Goal: Browse casually: Explore the website without a specific task or goal

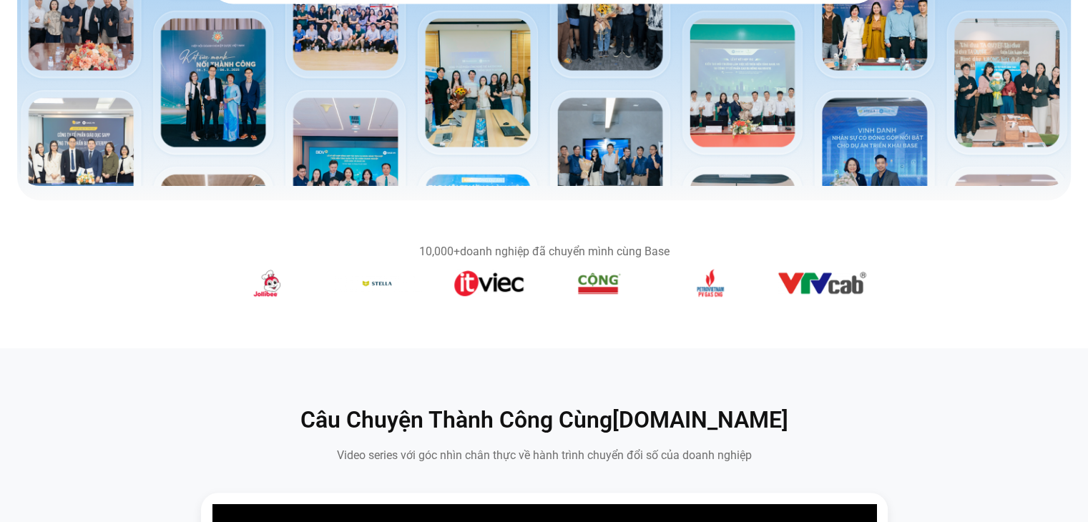
scroll to position [483, 0]
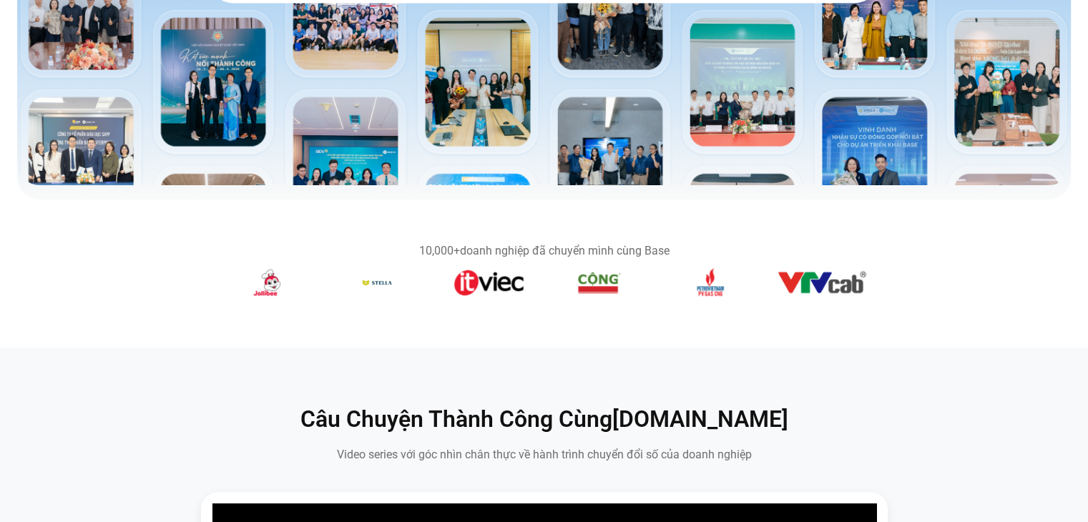
click at [275, 282] on img "3 / 14" at bounding box center [267, 282] width 51 height 29
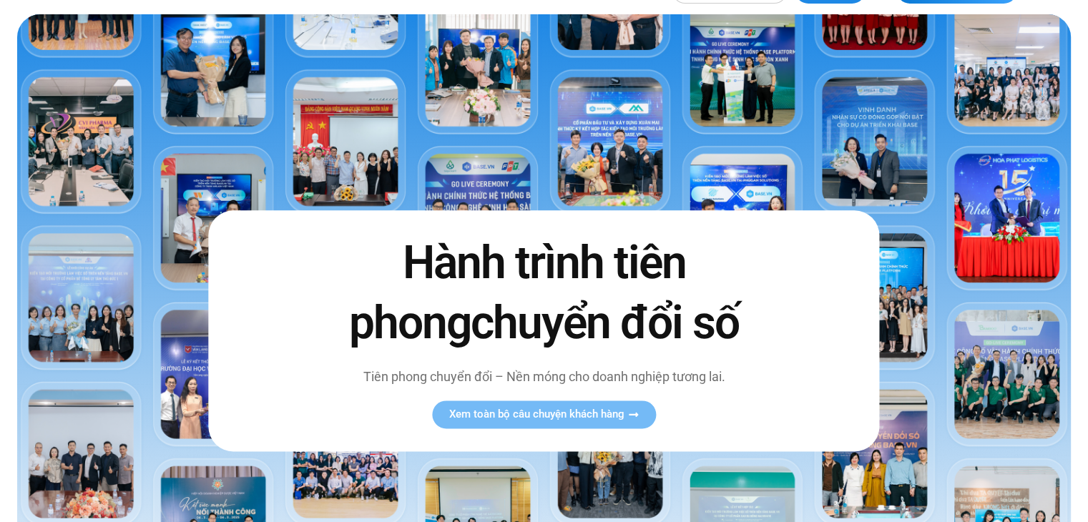
scroll to position [0, 0]
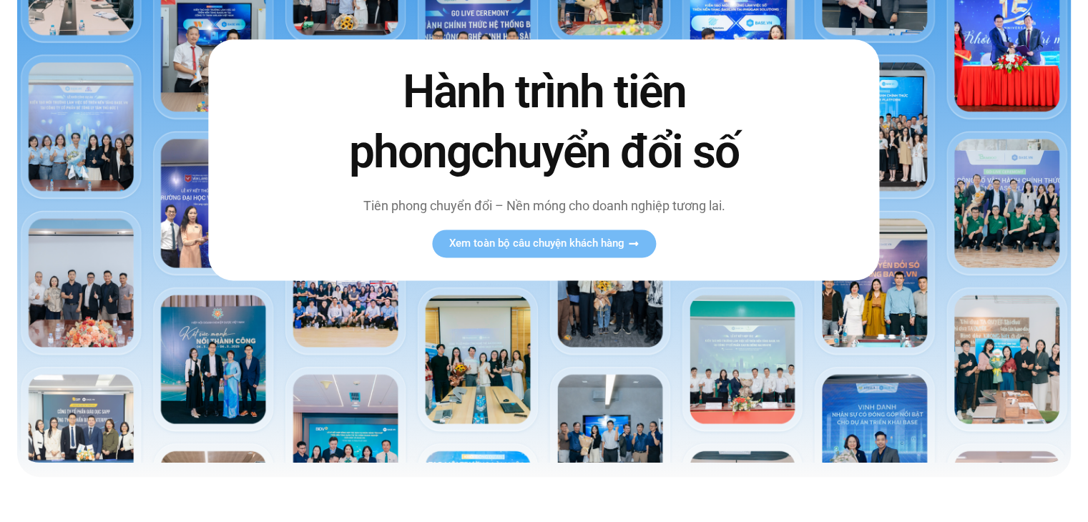
scroll to position [206, 0]
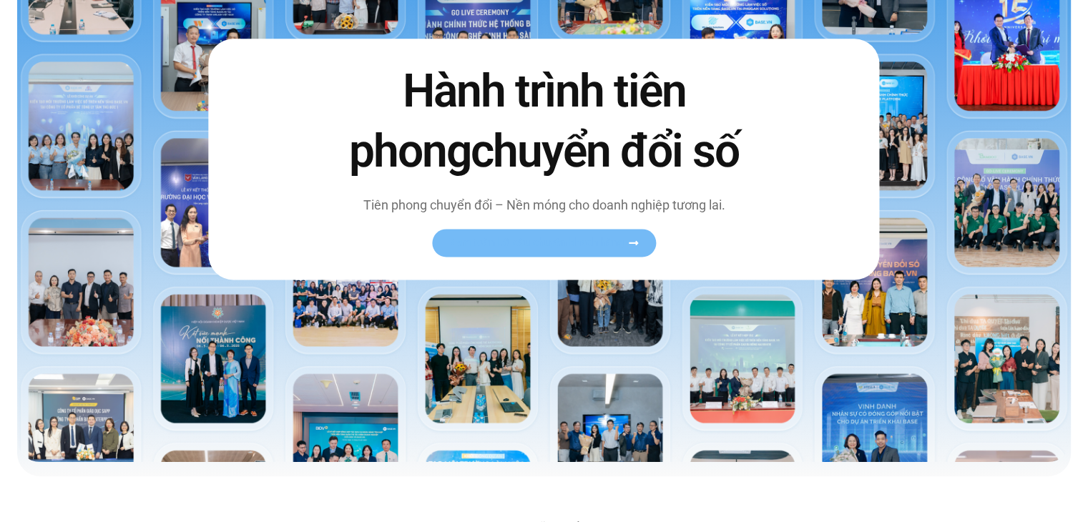
click at [620, 248] on span "Xem toàn bộ câu chuyện khách hàng" at bounding box center [536, 243] width 175 height 11
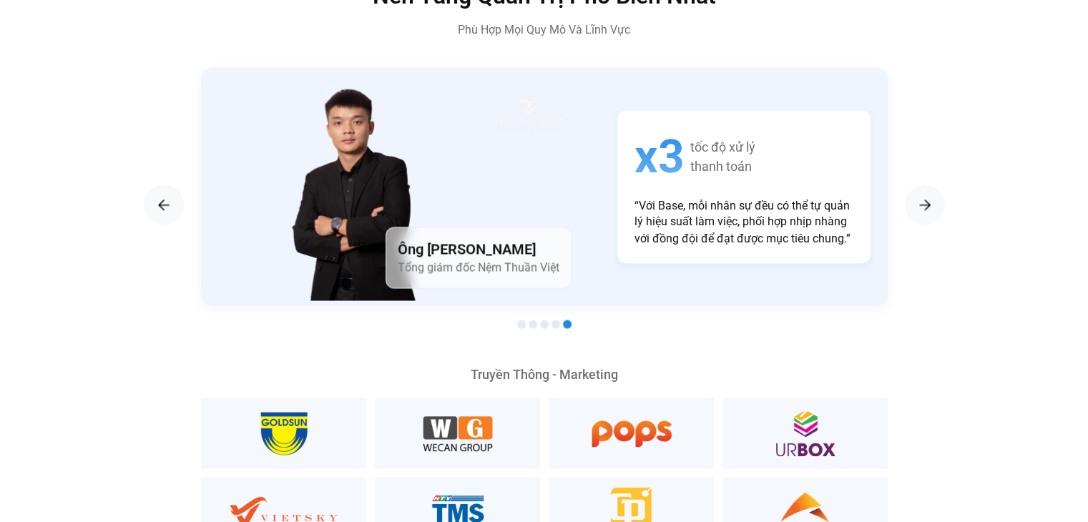
scroll to position [2492, 0]
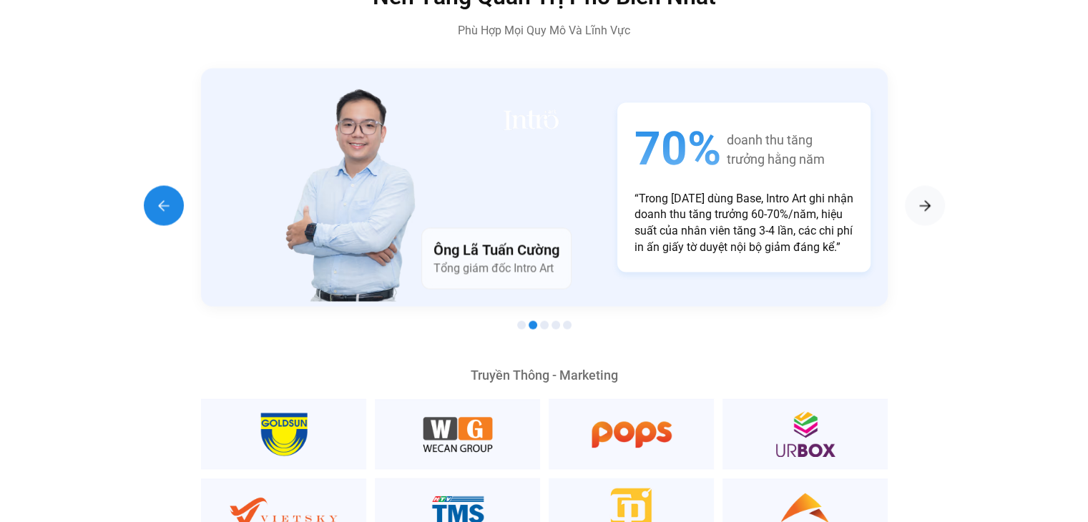
click at [161, 197] on img "Previous slide" at bounding box center [163, 205] width 17 height 17
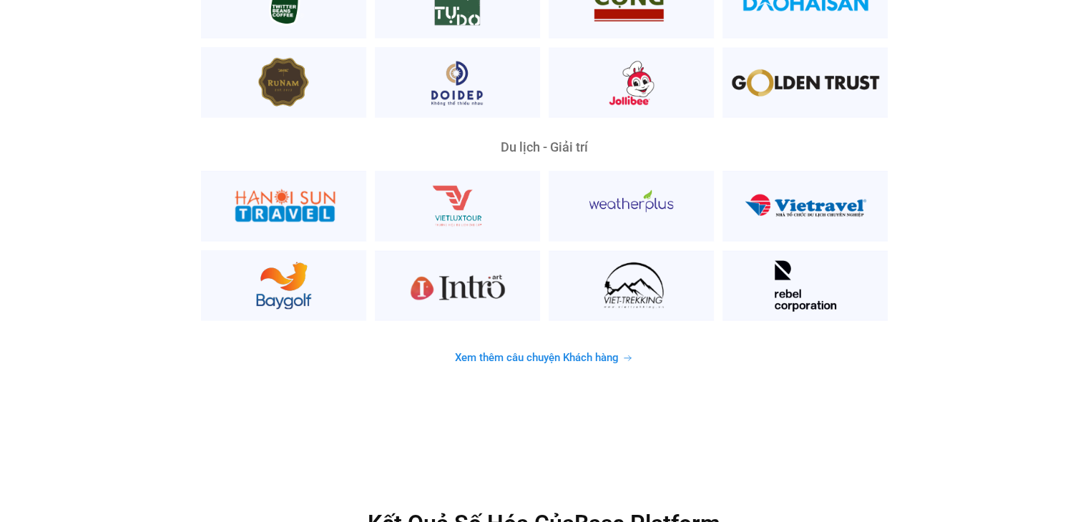
scroll to position [3734, 0]
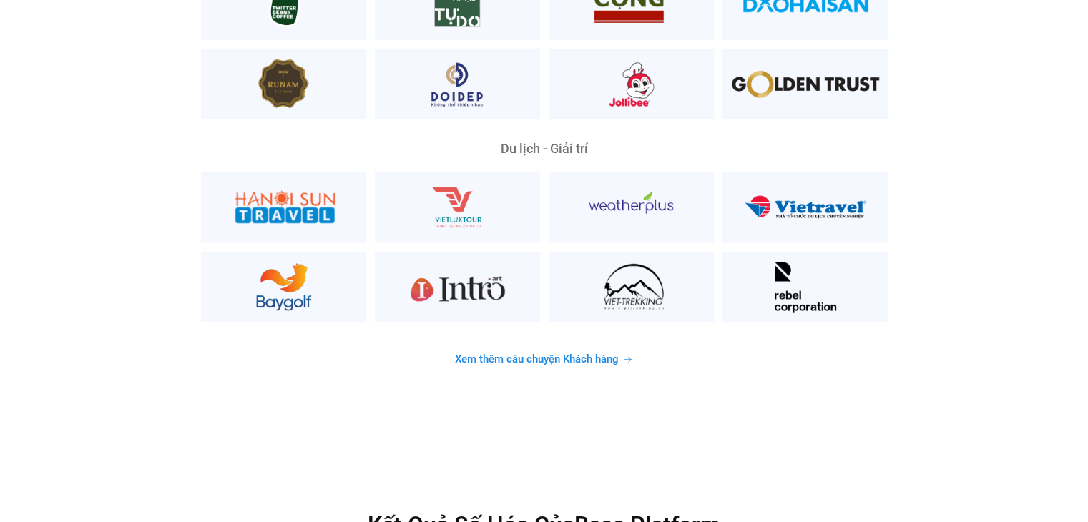
click at [489, 346] on link "Xem thêm câu chuyện Khách hàng" at bounding box center [544, 360] width 213 height 28
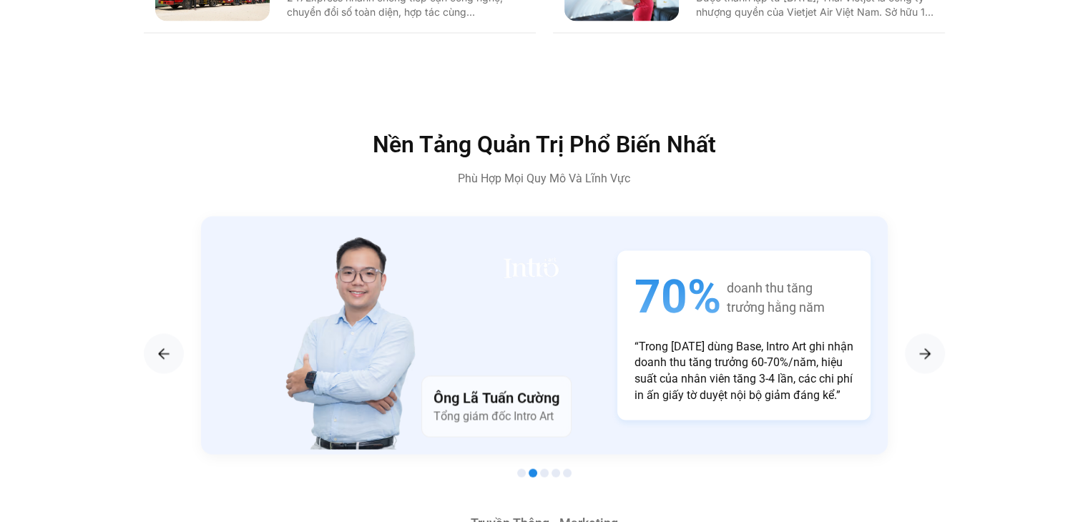
scroll to position [2340, 0]
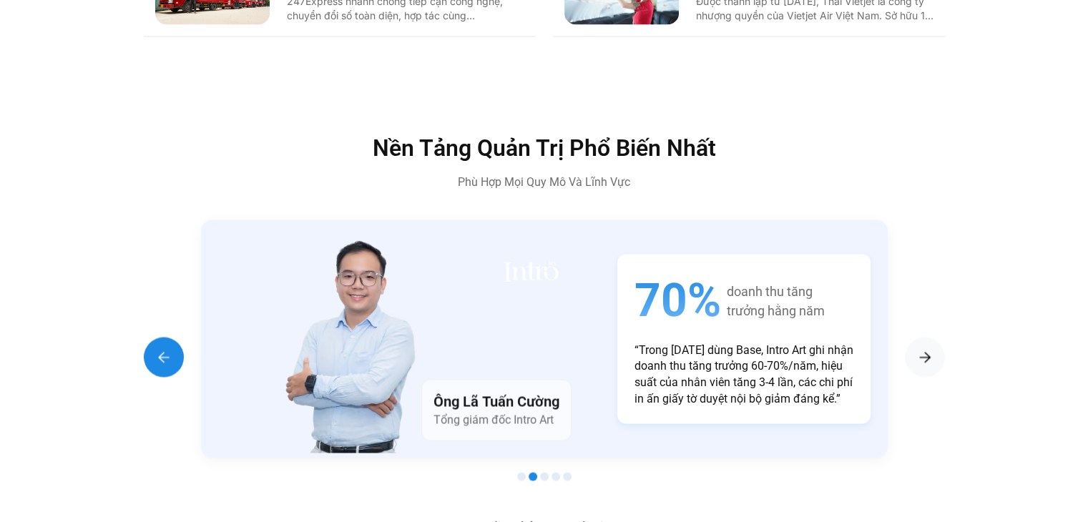
click at [160, 337] on div "Previous slide" at bounding box center [164, 357] width 40 height 40
click at [927, 348] on img "Next slide" at bounding box center [925, 356] width 17 height 17
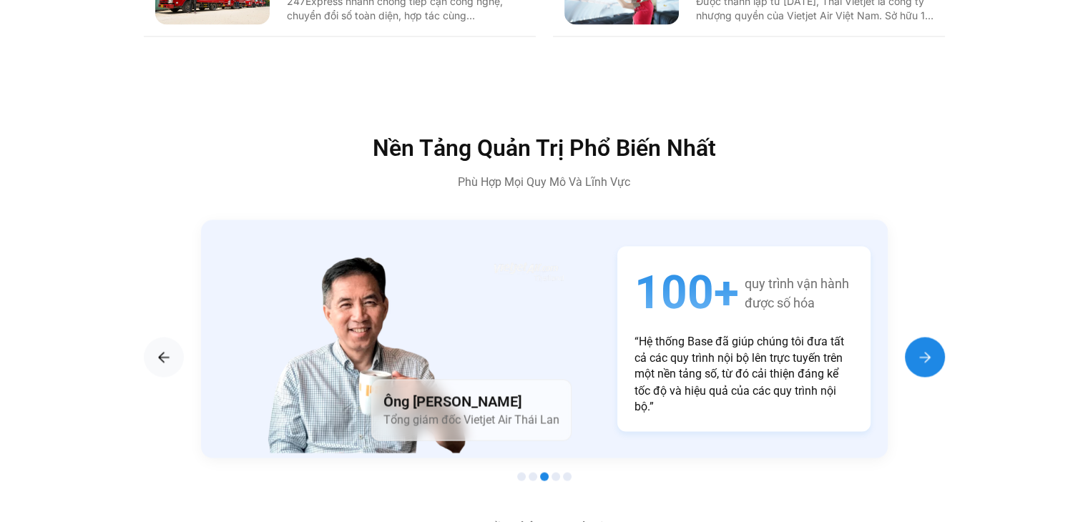
click at [927, 348] on img "Next slide" at bounding box center [925, 356] width 17 height 17
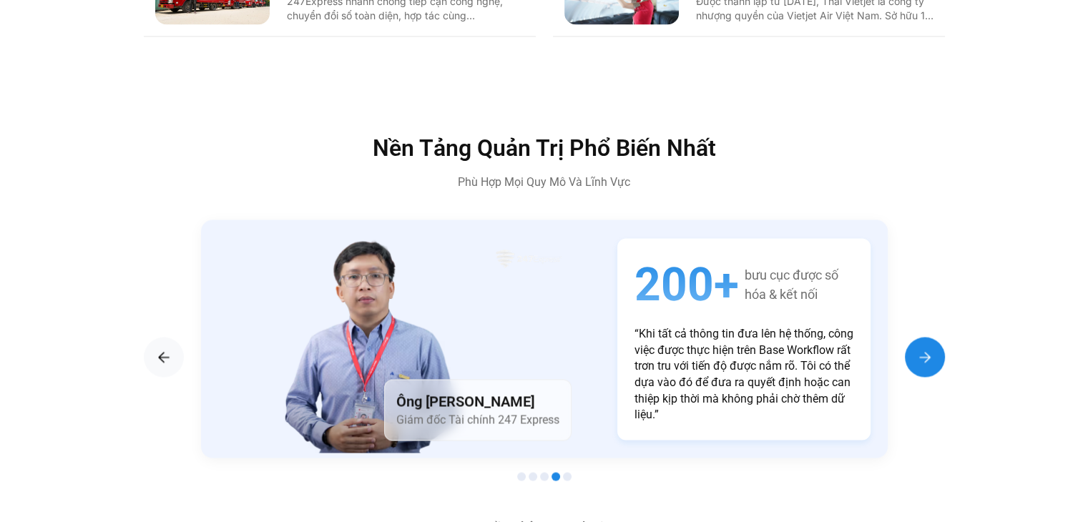
click at [927, 348] on img "Next slide" at bounding box center [925, 356] width 17 height 17
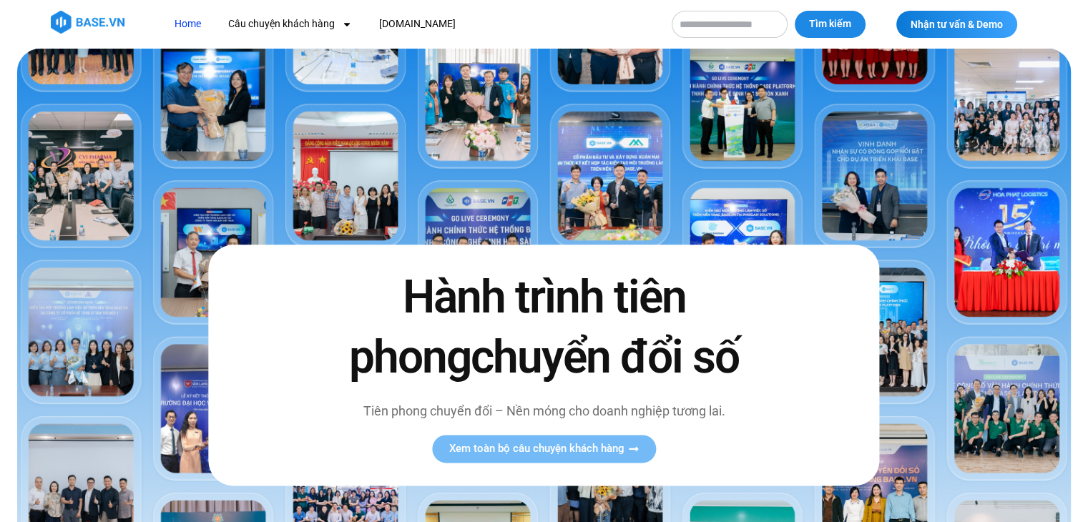
scroll to position [0, 0]
click at [71, 26] on img at bounding box center [88, 22] width 74 height 23
click at [395, 21] on link "[DOMAIN_NAME]" at bounding box center [418, 24] width 98 height 26
